Goal: Task Accomplishment & Management: Manage account settings

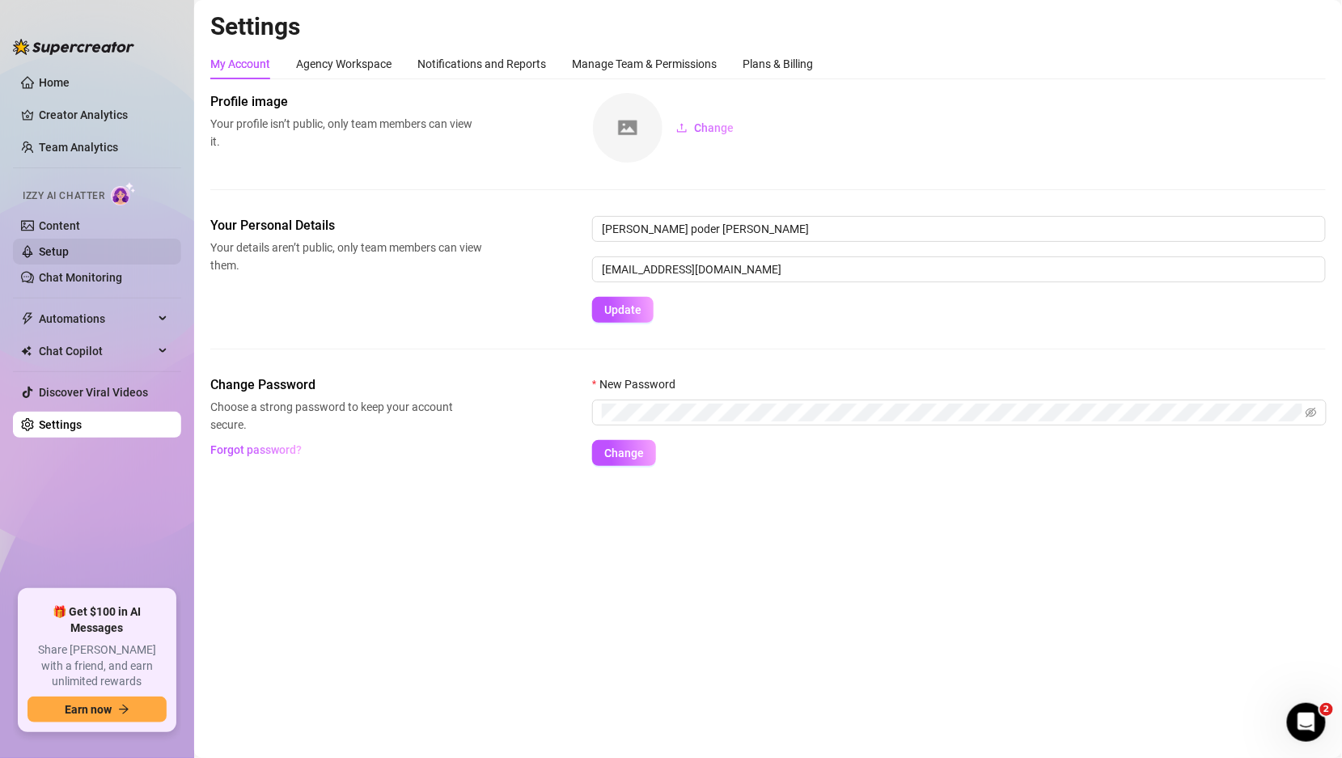
click at [69, 258] on link "Setup" at bounding box center [54, 251] width 30 height 13
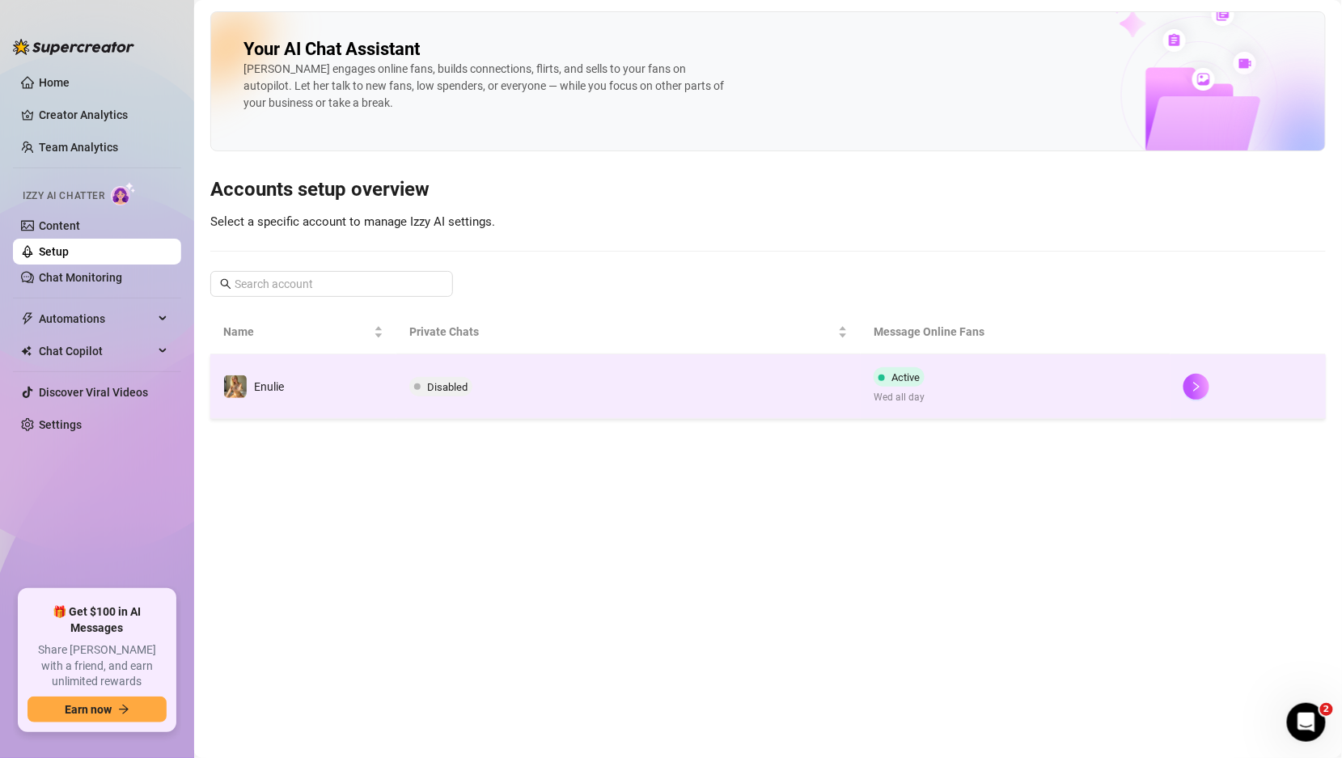
click at [638, 381] on td "Disabled" at bounding box center [629, 386] width 465 height 65
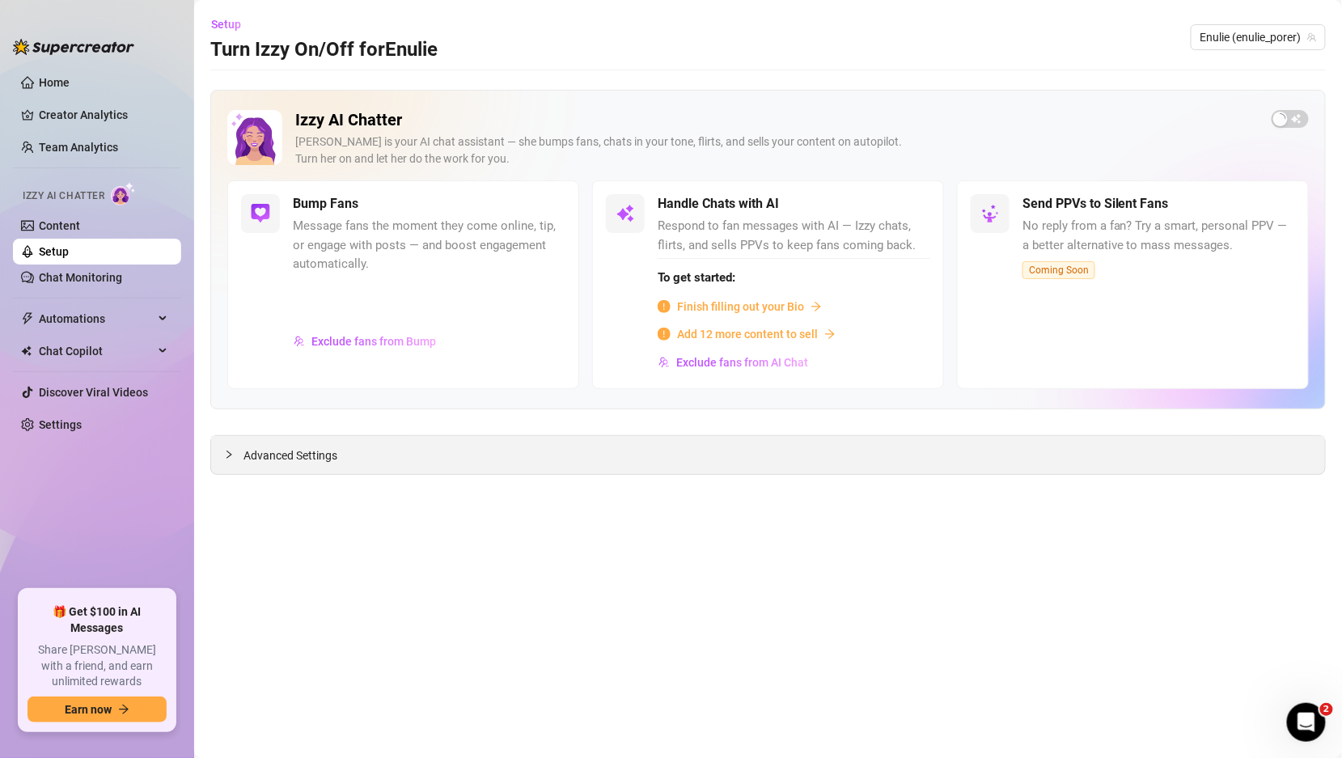
click at [787, 452] on div "Advanced Settings" at bounding box center [768, 455] width 1114 height 38
click at [261, 449] on span "Advanced Settings" at bounding box center [291, 456] width 94 height 18
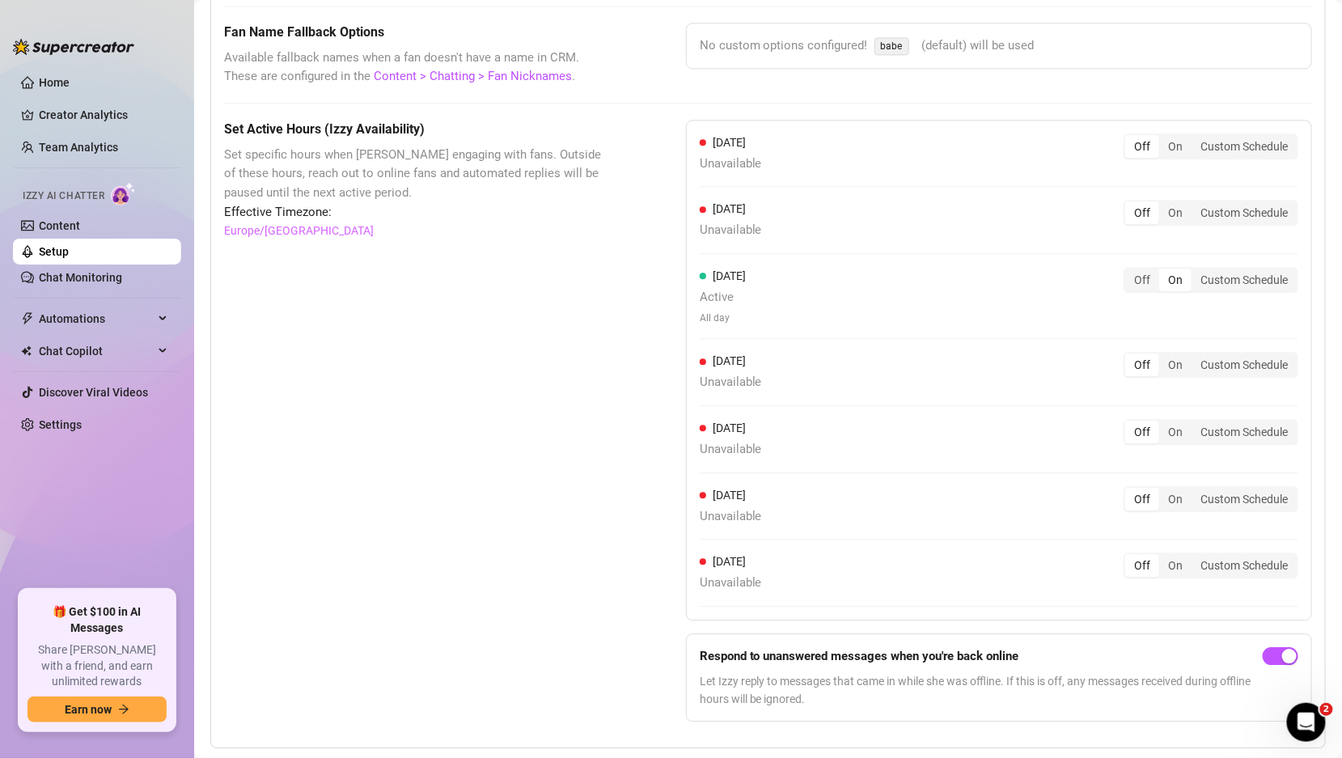
scroll to position [1334, 0]
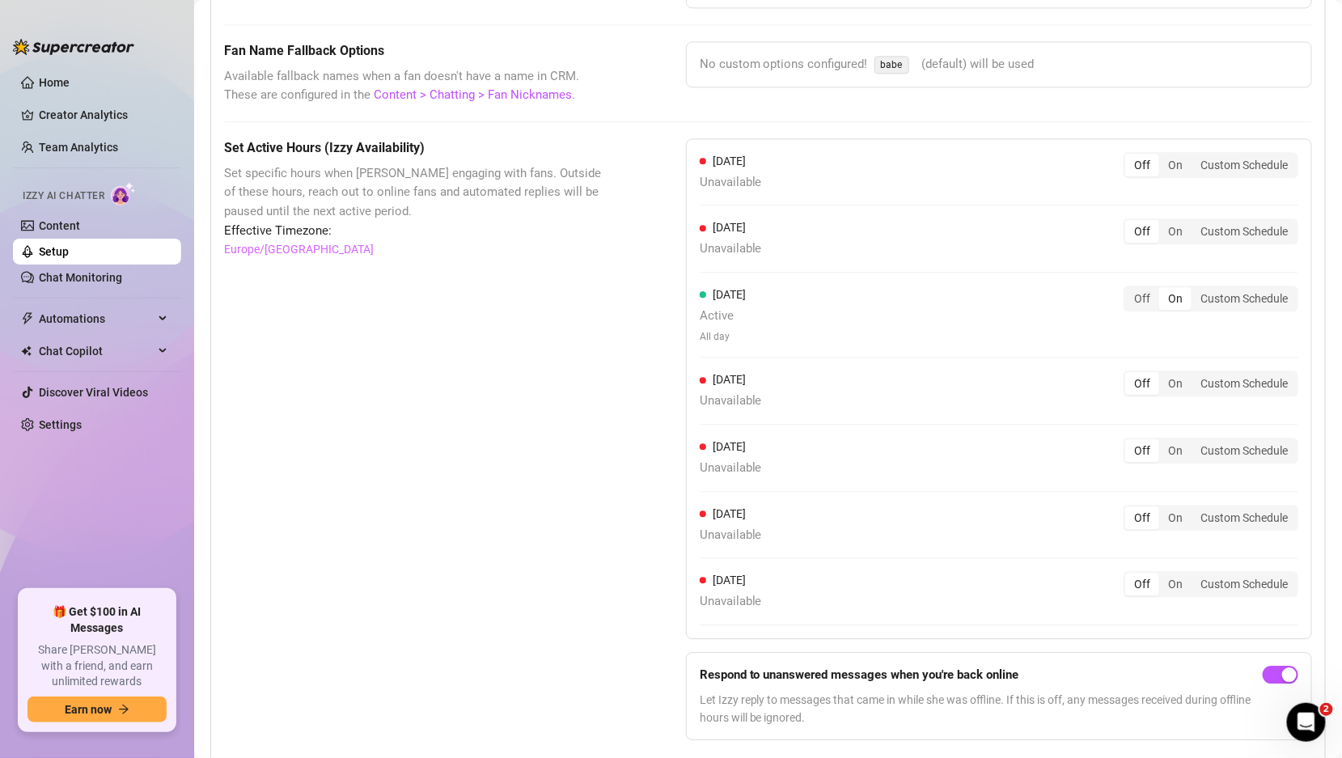
click at [1150, 273] on div "[DATE] Unavailable Off On Custom Schedule [DATE] Unavailable Off On Custom Sche…" at bounding box center [999, 388] width 626 height 501
click at [1142, 287] on div "Off" at bounding box center [1143, 298] width 34 height 23
click at [1130, 290] on input "Off" at bounding box center [1130, 290] width 0 height 0
